Goal: Check status: Check status

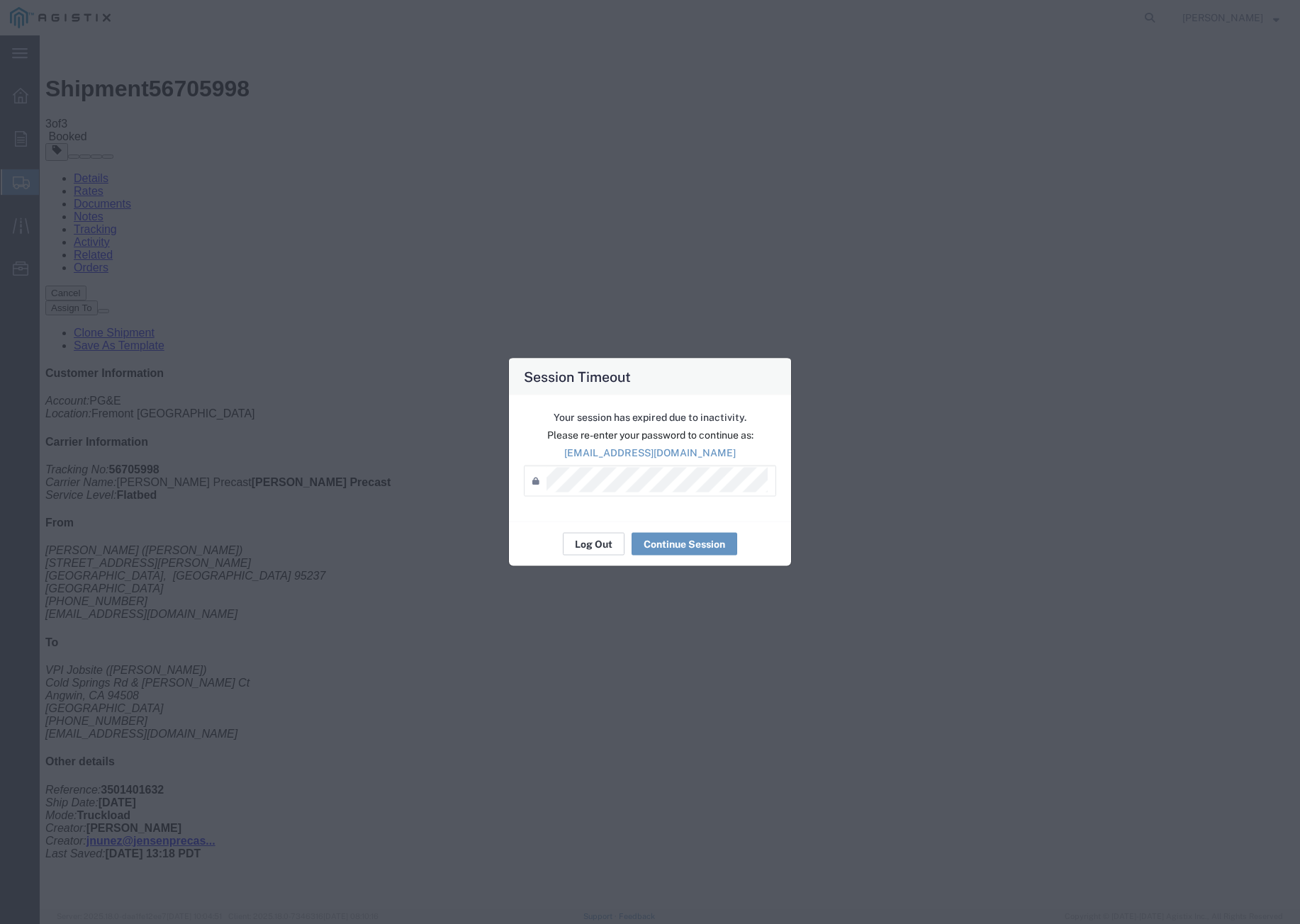
click at [611, 547] on button "Log Out" at bounding box center [593, 544] width 62 height 23
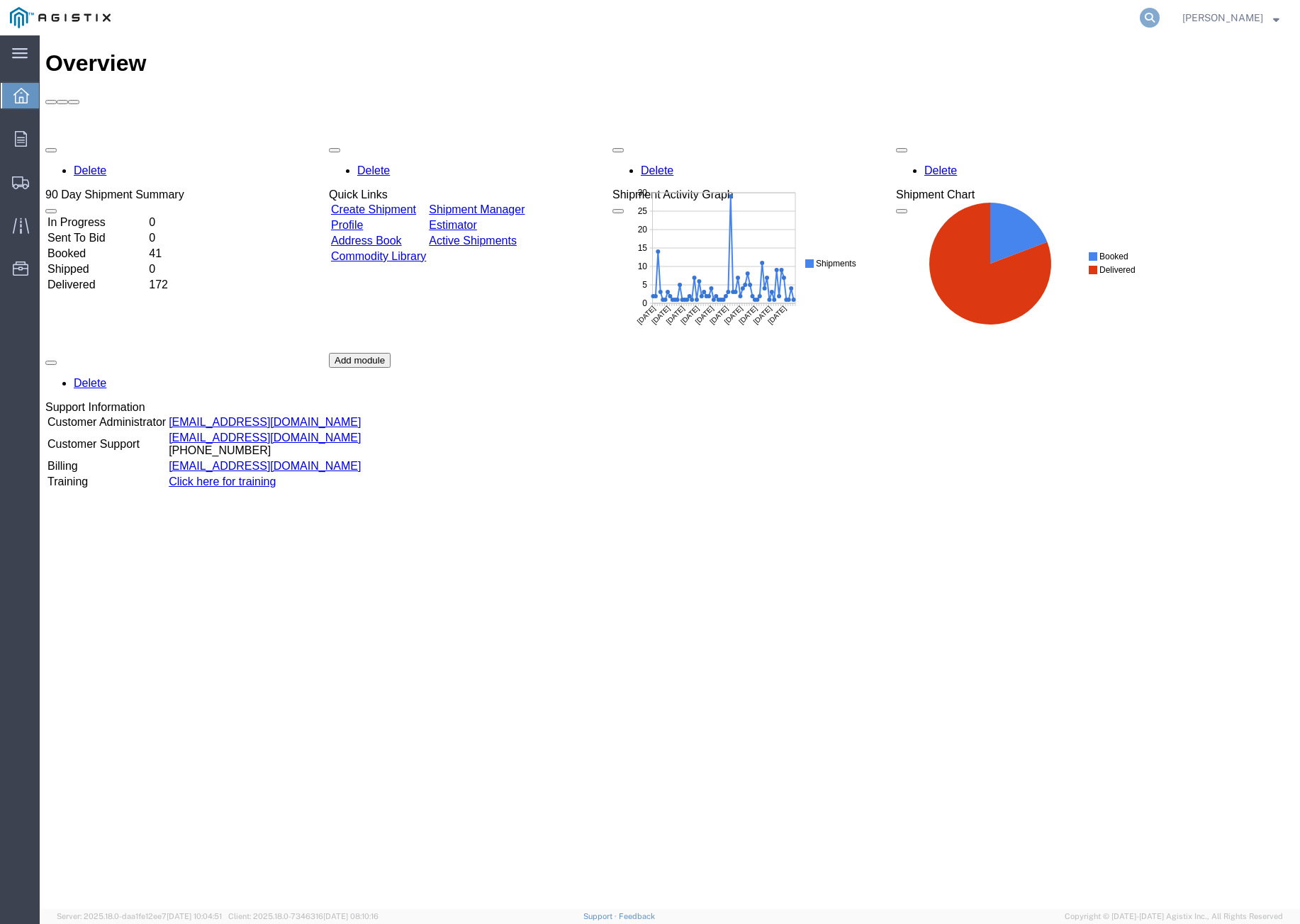
click at [1160, 13] on icon at bounding box center [1149, 17] width 20 height 20
click at [940, 16] on input "search" at bounding box center [923, 17] width 431 height 34
paste input "56571590"
type input "56571590"
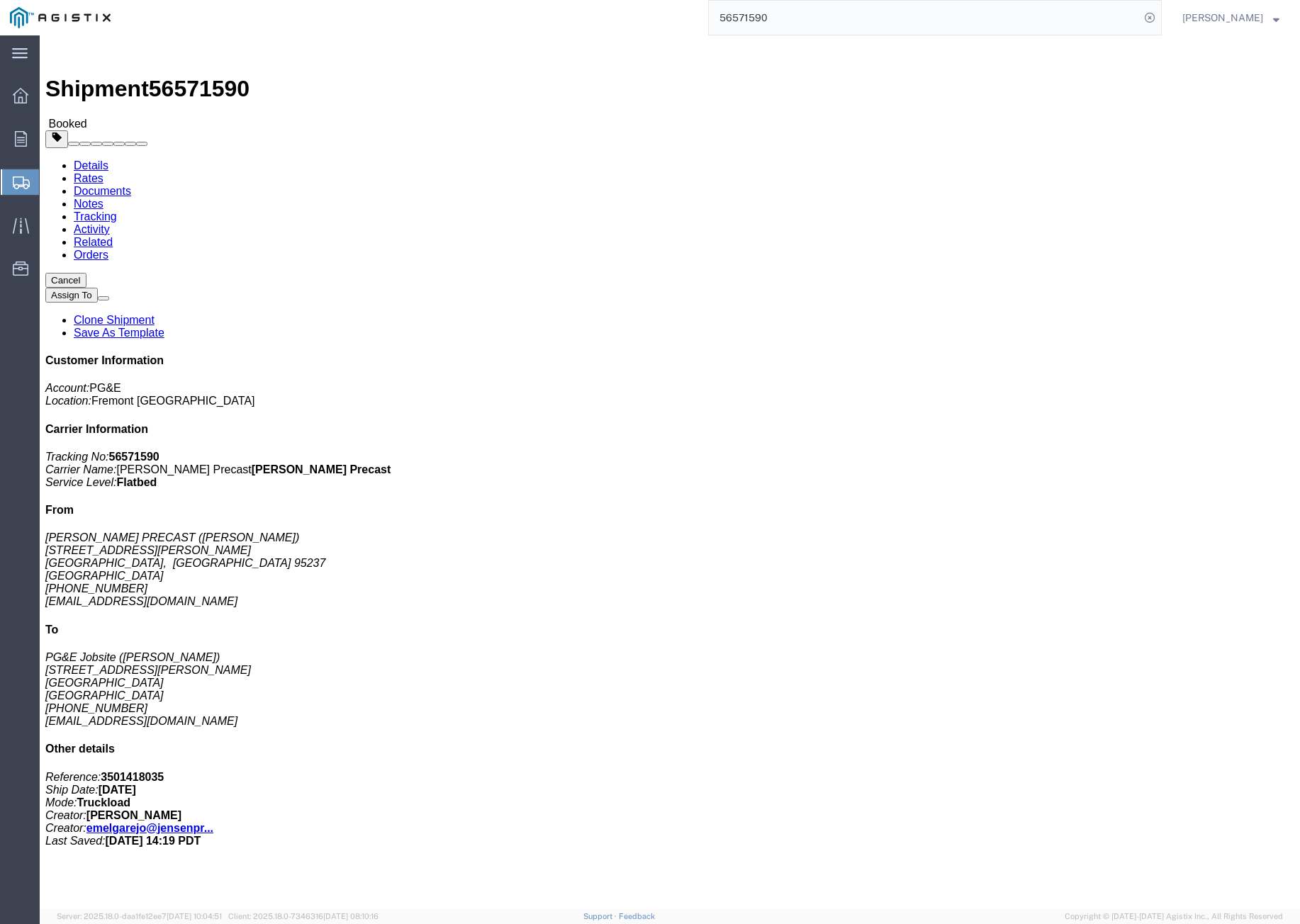
click span "button"
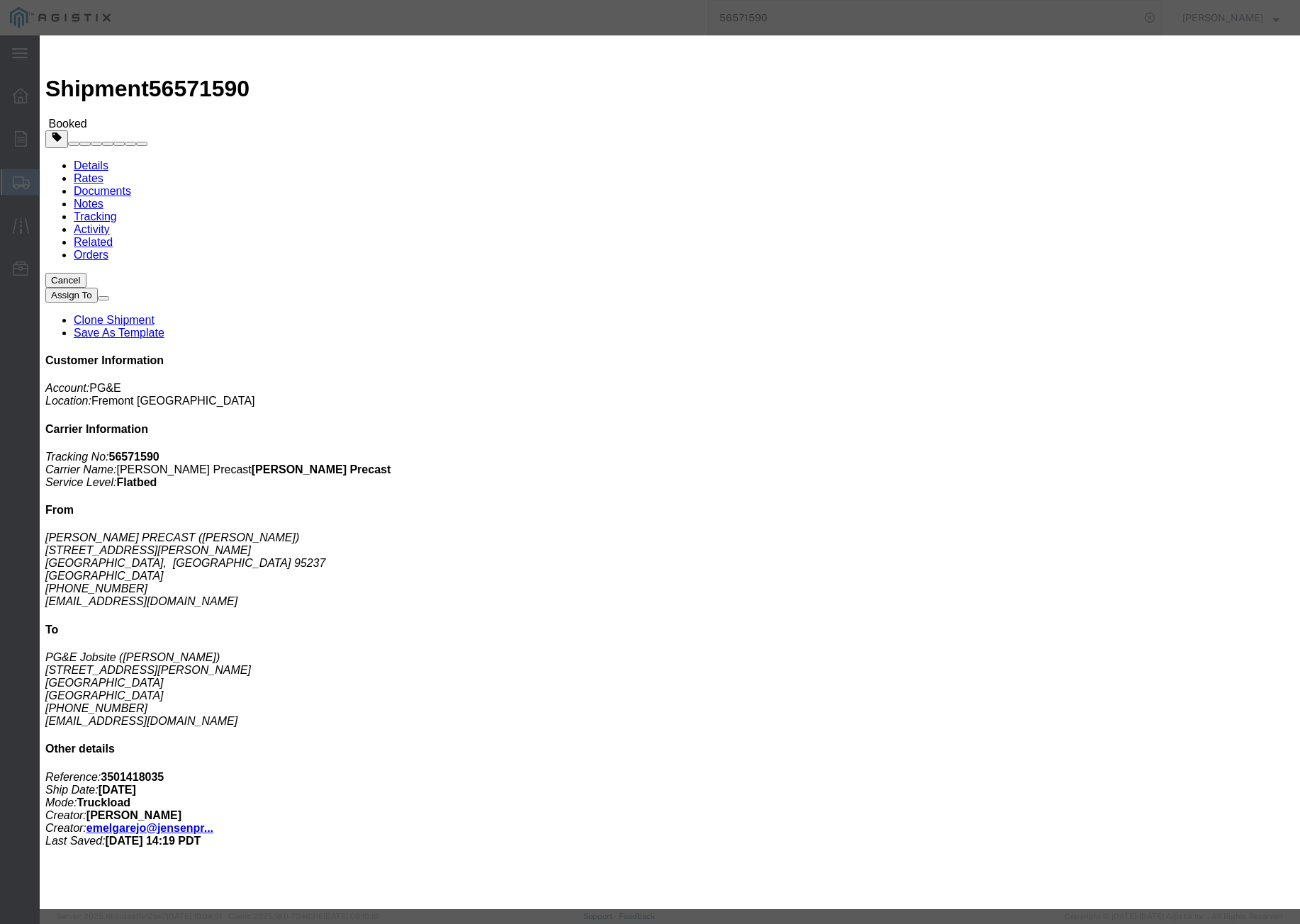
click button
click div
click button "Apply"
click button "Save"
